Goal: Task Accomplishment & Management: Complete application form

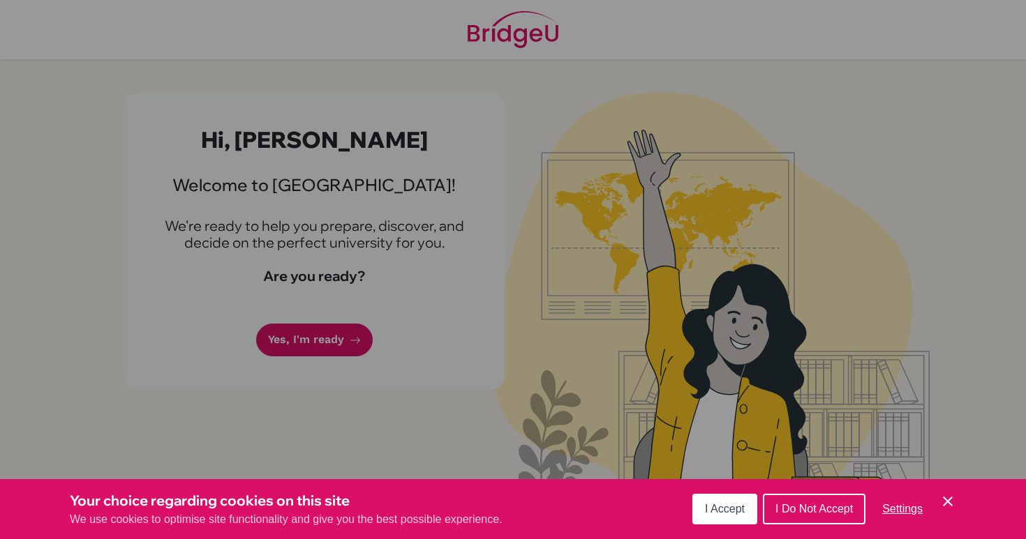
click at [696, 507] on button "I Accept" at bounding box center [724, 509] width 65 height 31
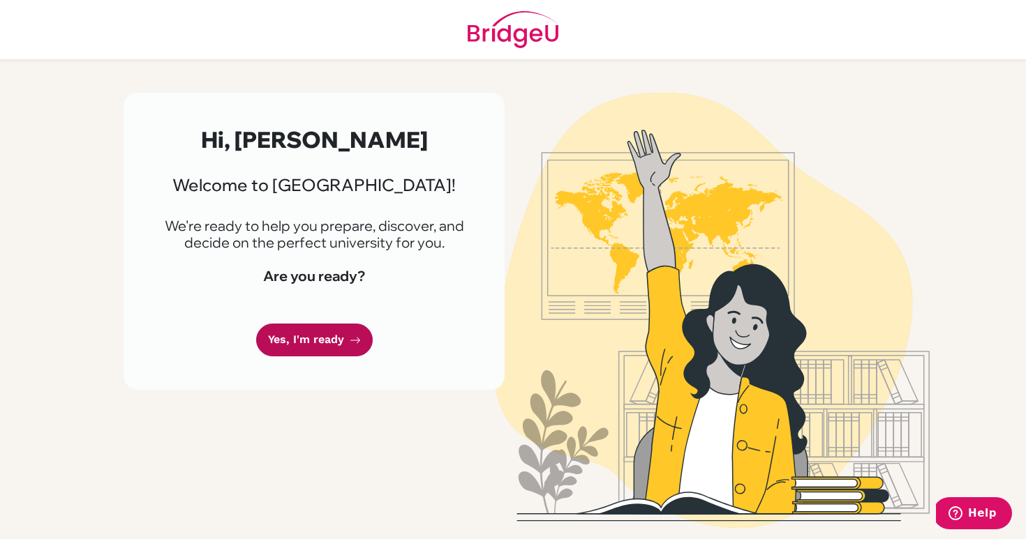
click at [300, 339] on link "Yes, I'm ready" at bounding box center [314, 340] width 117 height 33
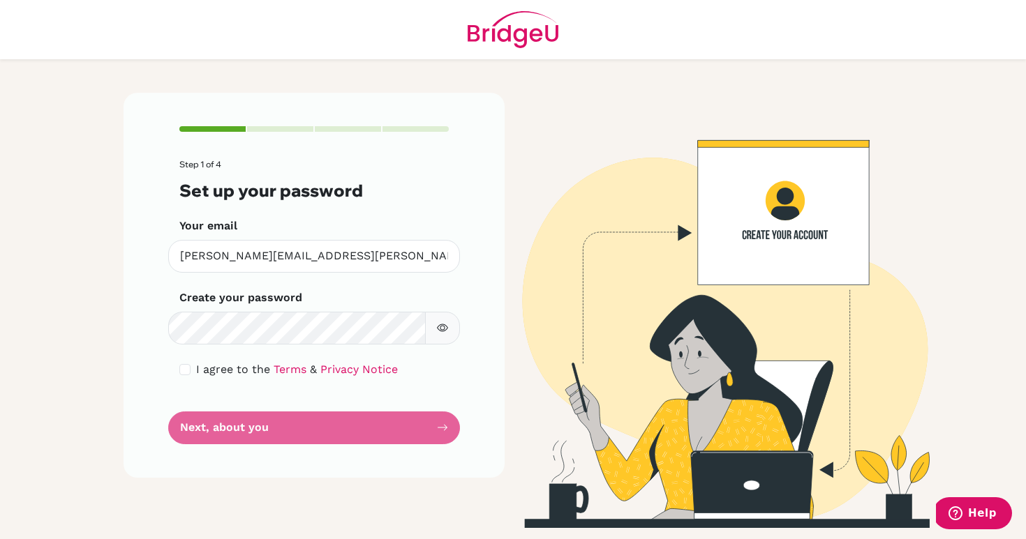
click at [443, 335] on button "button" at bounding box center [442, 328] width 35 height 33
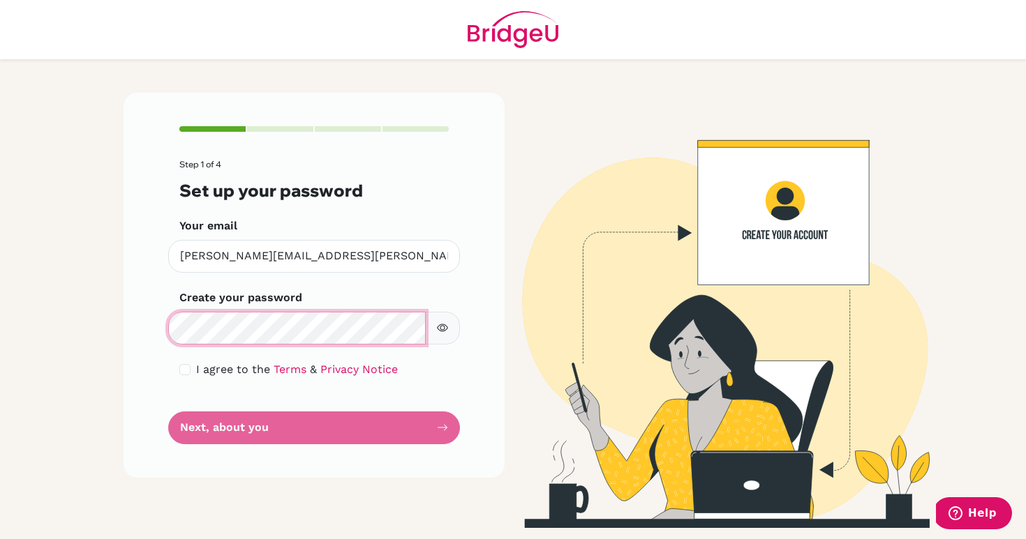
click at [161, 336] on div "Step 1 of 4 Set up your password Your email manuela.carvajal@colegiobolivar.org…" at bounding box center [314, 285] width 381 height 385
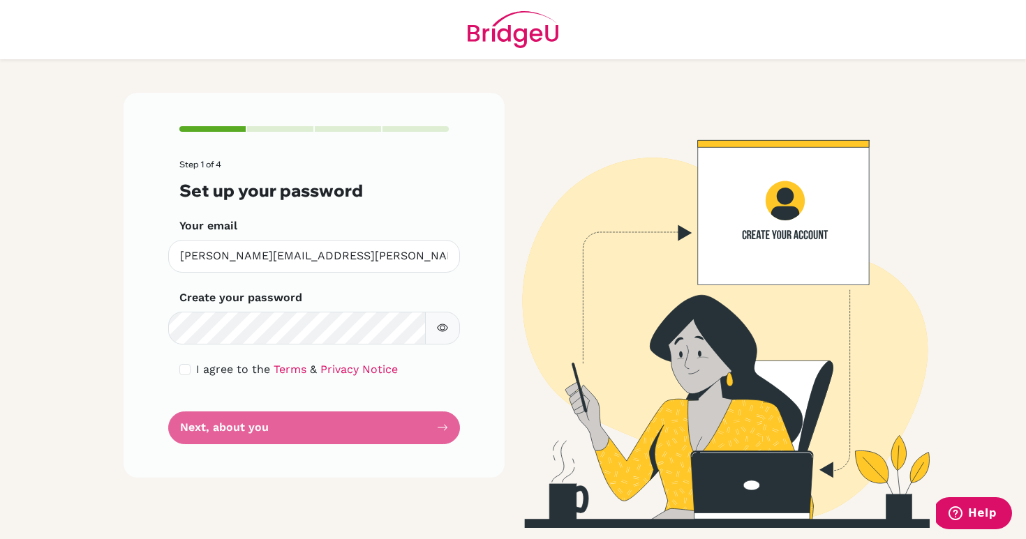
click at [440, 334] on icon "button" at bounding box center [442, 327] width 11 height 11
click at [181, 362] on div "I agree to the Terms & Privacy Notice" at bounding box center [313, 370] width 269 height 17
click at [182, 368] on input "checkbox" at bounding box center [184, 369] width 11 height 11
checkbox input "true"
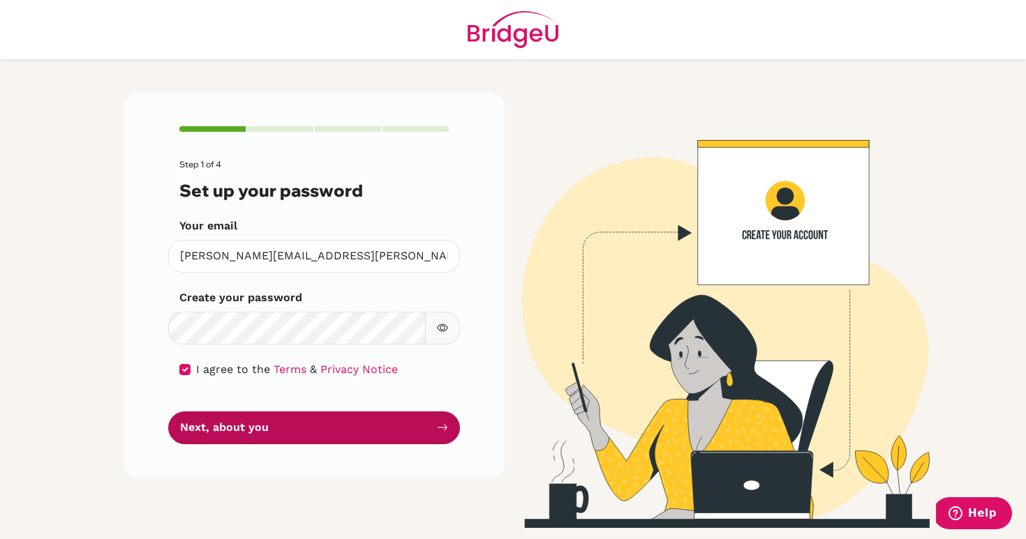
click at [256, 431] on button "Next, about you" at bounding box center [314, 428] width 292 height 33
